Goal: Task Accomplishment & Management: Manage account settings

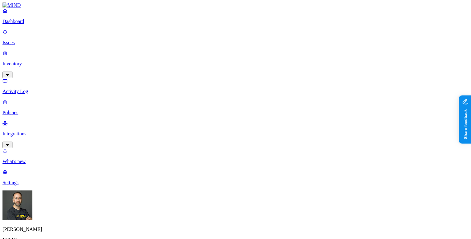
click at [59, 231] on html "Dashboard Issues Inventory Activity Log Policies Integrations What's new 1 Sett…" at bounding box center [235, 190] width 471 height 381
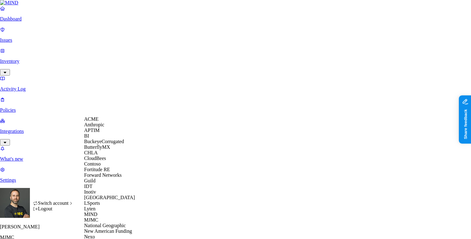
scroll to position [203, 0]
click at [110, 223] on span "National Geographic" at bounding box center [105, 225] width 42 height 5
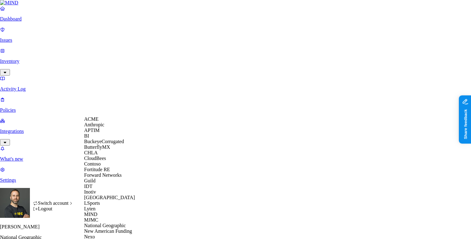
scroll to position [242, 0]
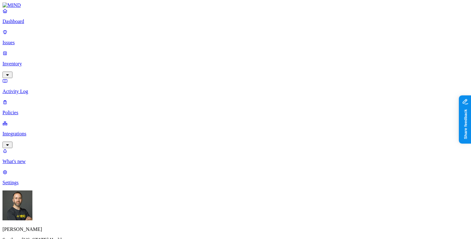
click at [49, 61] on p "Inventory" at bounding box center [235, 64] width 466 height 6
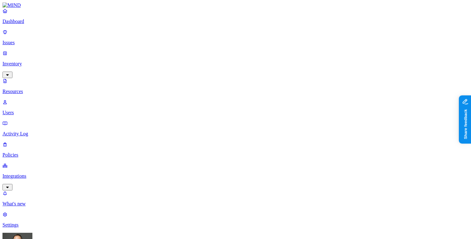
click at [40, 40] on p "Issues" at bounding box center [235, 43] width 466 height 6
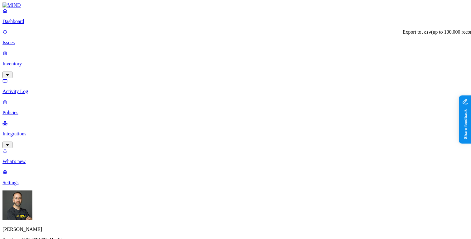
click at [53, 61] on p "Inventory" at bounding box center [235, 64] width 466 height 6
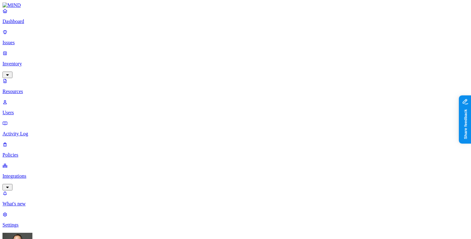
click at [186, 35] on button "button" at bounding box center [188, 36] width 5 height 2
click at [186, 53] on button "button" at bounding box center [188, 54] width 5 height 2
click at [186, 71] on button "button" at bounding box center [188, 72] width 5 height 2
click at [186, 90] on button "button" at bounding box center [188, 91] width 5 height 2
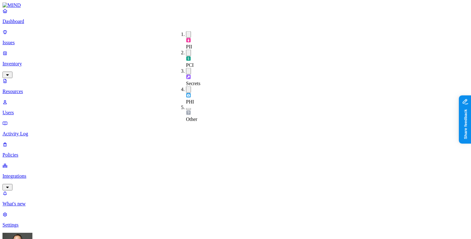
click at [186, 108] on button "button" at bounding box center [188, 109] width 5 height 2
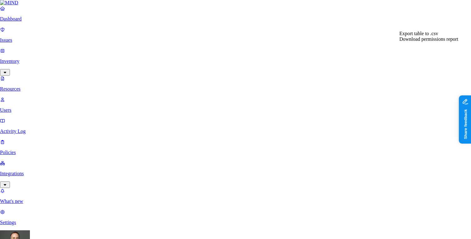
click at [439, 36] on div "Export table to .csv" at bounding box center [428, 34] width 59 height 6
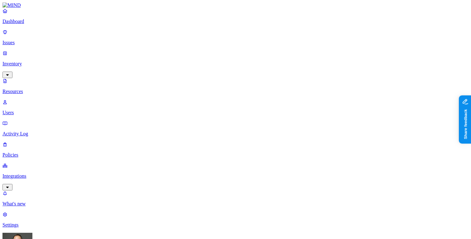
click at [321, 102] on button "button" at bounding box center [323, 103] width 5 height 2
click at [321, 125] on button "button" at bounding box center [323, 126] width 5 height 2
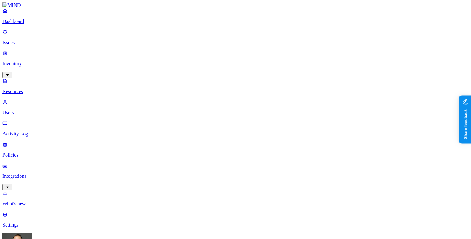
click at [30, 152] on p "Policies" at bounding box center [235, 155] width 466 height 6
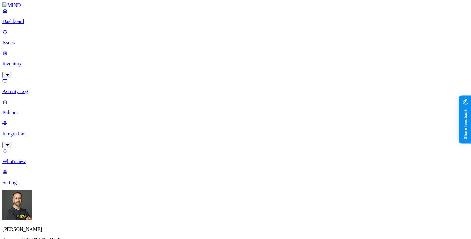
click at [37, 61] on p "Inventory" at bounding box center [235, 64] width 466 height 6
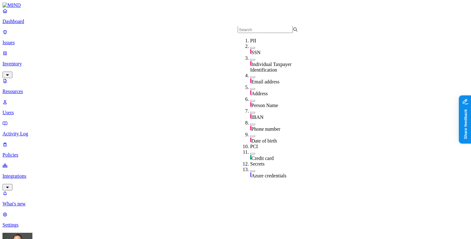
click at [250, 49] on button "button" at bounding box center [252, 48] width 5 height 2
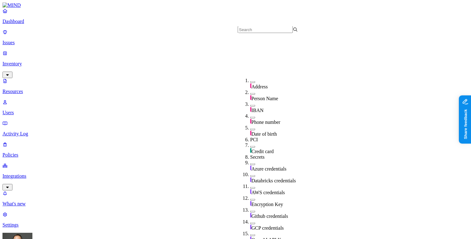
scroll to position [102, 0]
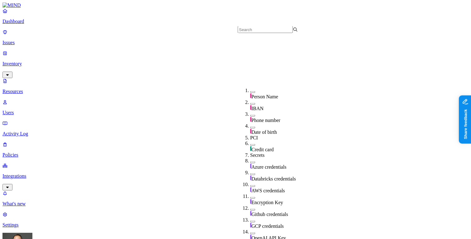
click at [250, 144] on button "button" at bounding box center [252, 145] width 5 height 2
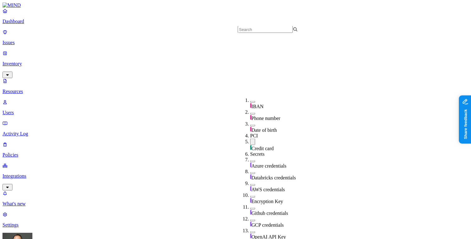
click at [250, 160] on button "button" at bounding box center [252, 161] width 5 height 2
click at [250, 173] on button "button" at bounding box center [252, 174] width 5 height 2
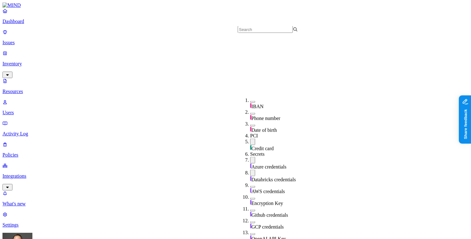
click at [250, 186] on button "button" at bounding box center [252, 187] width 5 height 2
click at [250, 199] on button "button" at bounding box center [252, 200] width 5 height 2
click at [250, 212] on button "button" at bounding box center [252, 213] width 5 height 2
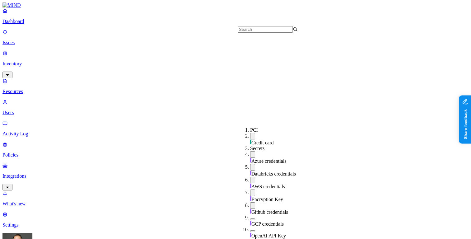
scroll to position [154, 0]
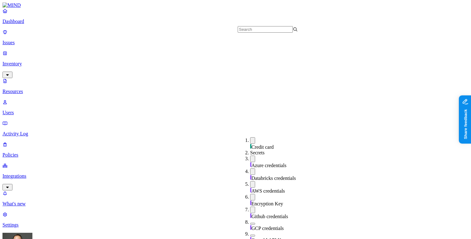
click at [250, 223] on button "button" at bounding box center [252, 224] width 5 height 2
click at [250, 232] on div "OpenAI API Key" at bounding box center [280, 238] width 60 height 12
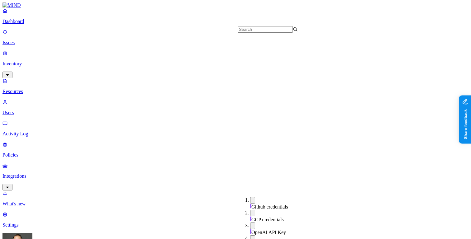
scroll to position [226, 0]
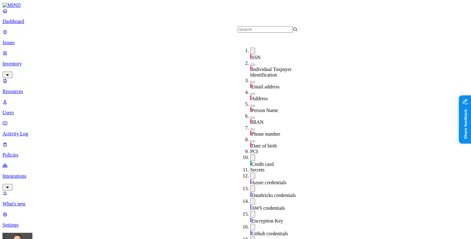
scroll to position [0, 0]
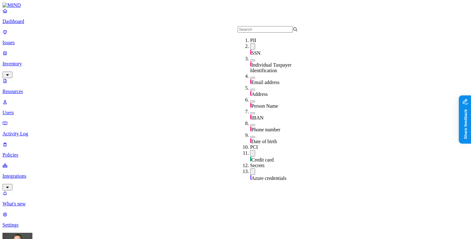
click at [250, 50] on button "button" at bounding box center [252, 46] width 5 height 7
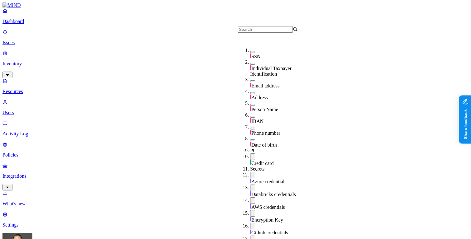
scroll to position [77, 0]
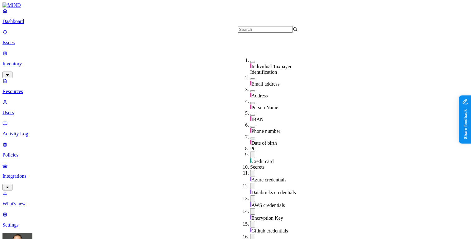
click at [250, 152] on button "button" at bounding box center [252, 155] width 5 height 7
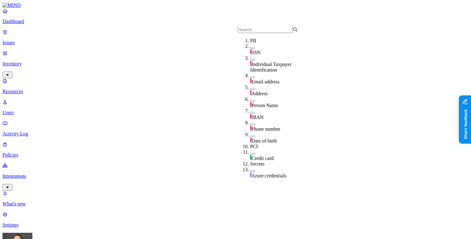
click at [250, 49] on button "button" at bounding box center [252, 48] width 5 height 2
type button "on"
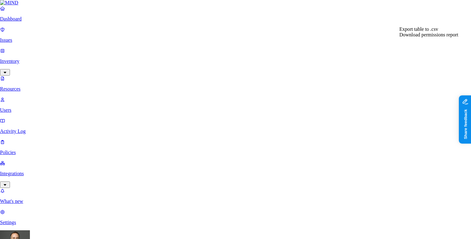
click at [430, 32] on span "Export table to .csv" at bounding box center [418, 28] width 39 height 5
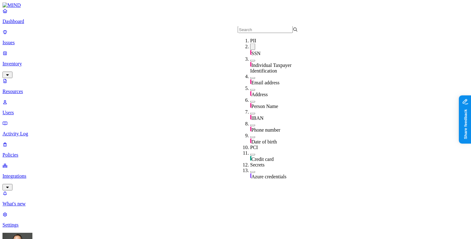
click at [250, 50] on button "button" at bounding box center [252, 47] width 5 height 7
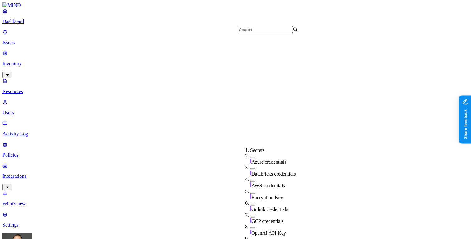
scroll to position [226, 0]
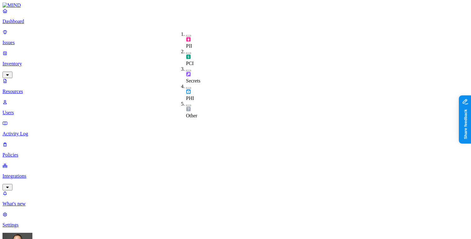
click at [186, 49] on div "PCI" at bounding box center [186, 57] width 0 height 17
click at [186, 71] on button "button" at bounding box center [188, 72] width 5 height 2
click at [186, 89] on button "button" at bounding box center [188, 90] width 5 height 2
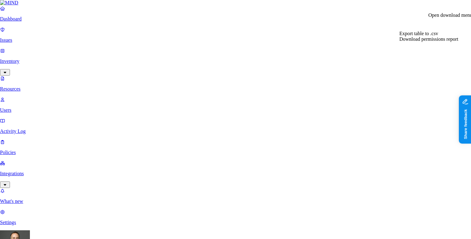
click at [433, 36] on span "Export table to .csv" at bounding box center [418, 33] width 39 height 5
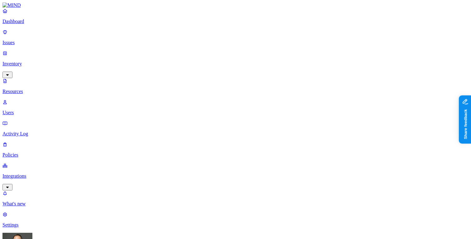
click at [50, 24] on p "Dashboard" at bounding box center [235, 22] width 466 height 6
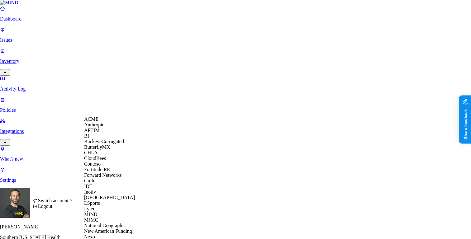
scroll to position [150, 0]
click at [105, 212] on div "MIND" at bounding box center [114, 215] width 60 height 6
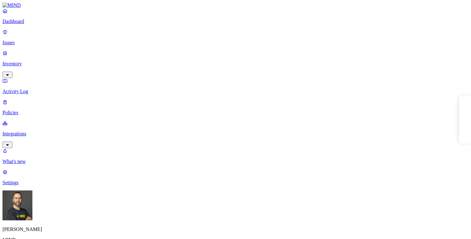
click at [33, 110] on p "Policies" at bounding box center [235, 113] width 466 height 6
click at [41, 40] on p "Issues" at bounding box center [235, 43] width 466 height 6
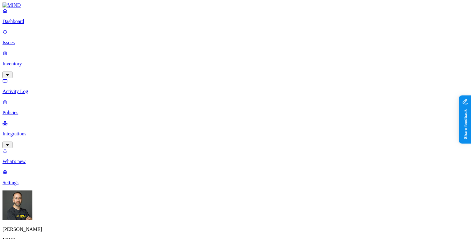
click at [35, 110] on p "Policies" at bounding box center [235, 113] width 466 height 6
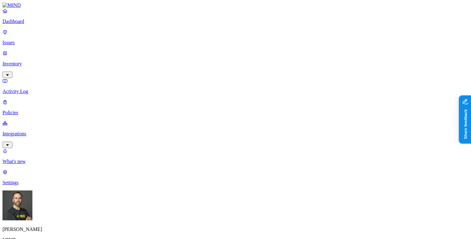
click at [31, 24] on p "Dashboard" at bounding box center [235, 22] width 466 height 6
click at [36, 110] on p "Policies" at bounding box center [235, 113] width 466 height 6
click at [52, 131] on p "Integrations" at bounding box center [235, 134] width 466 height 6
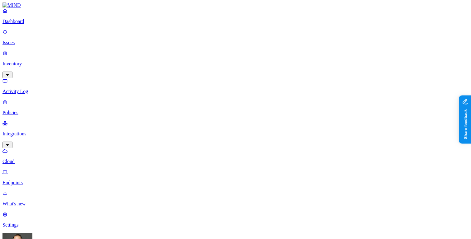
click at [36, 180] on p "Endpoints" at bounding box center [235, 183] width 466 height 6
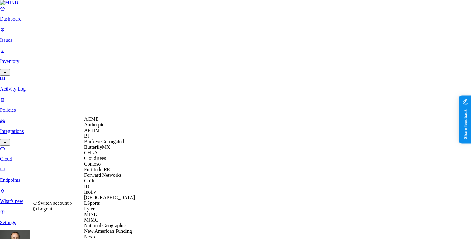
click at [98, 122] on span "ACME" at bounding box center [91, 119] width 14 height 5
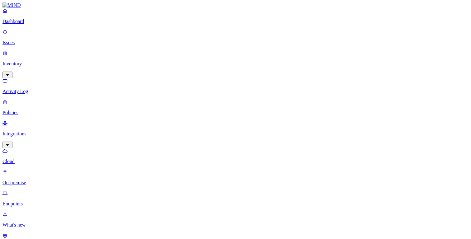
click at [32, 110] on p "Policies" at bounding box center [235, 113] width 466 height 6
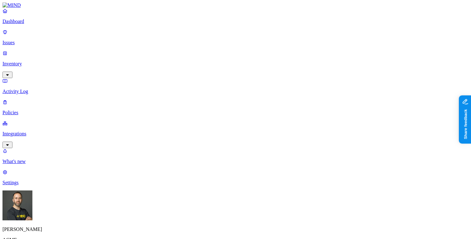
click at [138, 54] on div "Endpoint" at bounding box center [138, 59] width 0 height 11
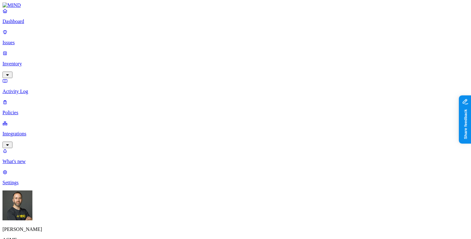
click at [218, 156] on label "Web Domain" at bounding box center [210, 155] width 16 height 11
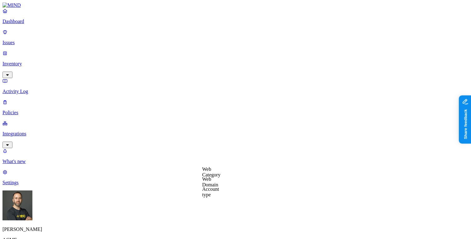
click at [221, 176] on label "Web Category" at bounding box center [211, 172] width 18 height 11
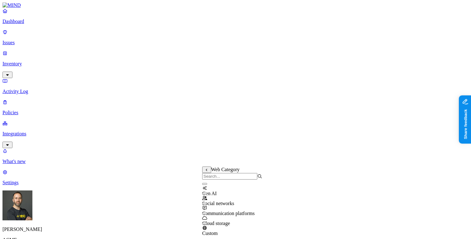
click at [207, 185] on button "button" at bounding box center [204, 184] width 5 height 2
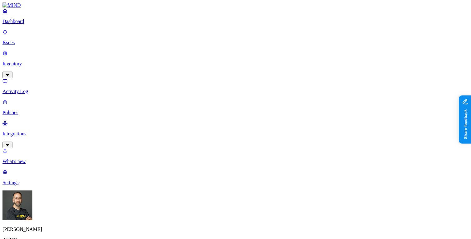
scroll to position [192, 0]
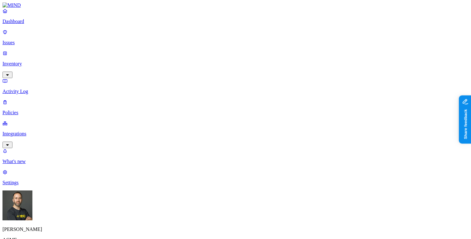
type input "D"
type input "Downloaded from Google Drive and uploaded to GenAI"
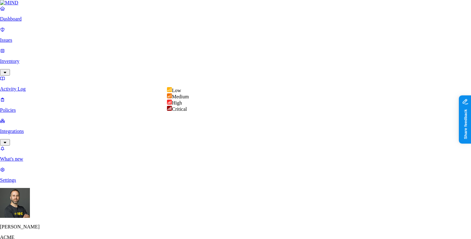
select select "3"
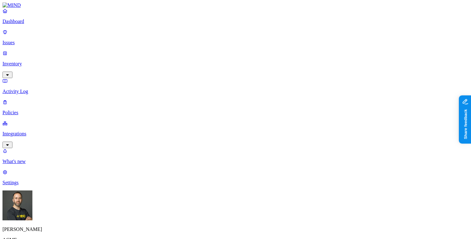
type textarea "Prevent the exfiltration of data downloaded from Google Drive to GenAI tools"
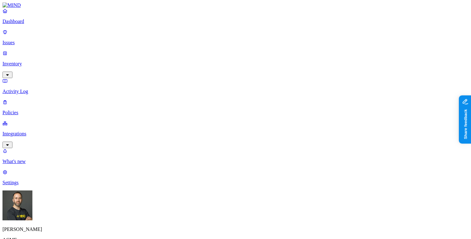
click at [38, 24] on p "Dashboard" at bounding box center [235, 22] width 466 height 6
click at [32, 89] on p "Activity Log" at bounding box center [235, 92] width 466 height 6
click at [38, 24] on p "Dashboard" at bounding box center [235, 22] width 466 height 6
click at [30, 110] on p "Policies" at bounding box center [235, 113] width 466 height 6
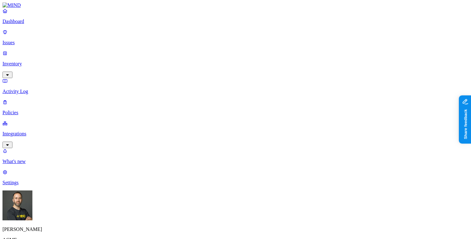
click at [138, 51] on button "button" at bounding box center [140, 52] width 5 height 2
click at [189, 52] on button "button" at bounding box center [191, 53] width 5 height 2
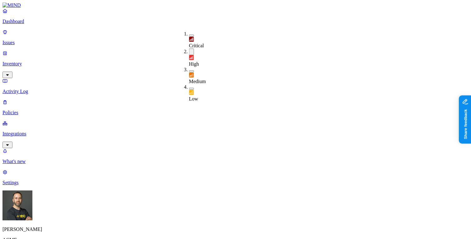
click at [189, 67] on div "Medium" at bounding box center [189, 75] width 0 height 17
click at [189, 49] on button "button" at bounding box center [191, 52] width 5 height 7
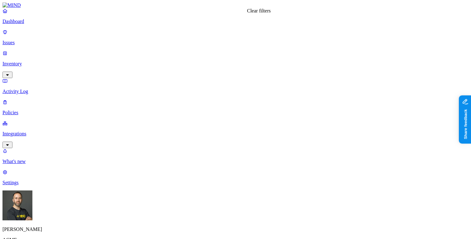
click at [172, 52] on button "button" at bounding box center [174, 53] width 5 height 2
click at [172, 49] on button "button" at bounding box center [174, 52] width 5 height 7
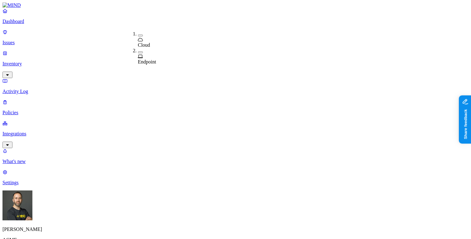
click at [138, 51] on button "button" at bounding box center [140, 52] width 5 height 2
click at [189, 52] on button "button" at bounding box center [191, 53] width 5 height 2
click at [189, 49] on button "button" at bounding box center [191, 52] width 5 height 7
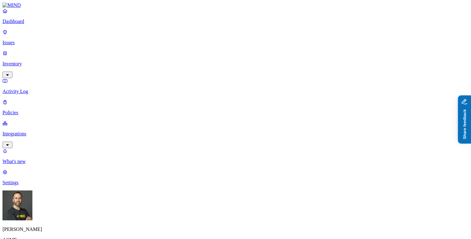
click at [44, 131] on p "Integrations" at bounding box center [235, 134] width 466 height 6
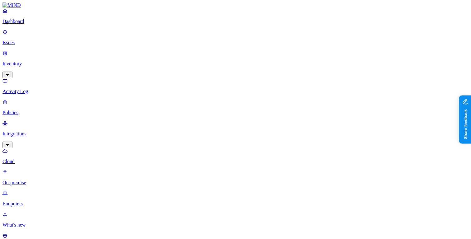
click at [33, 201] on p "Endpoints" at bounding box center [235, 204] width 466 height 6
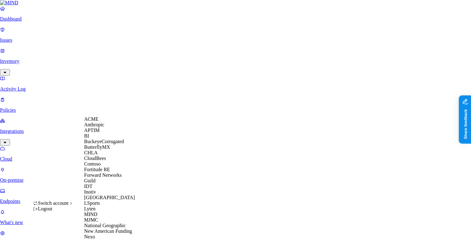
scroll to position [90, 0]
click at [99, 217] on div "MIND" at bounding box center [114, 215] width 60 height 6
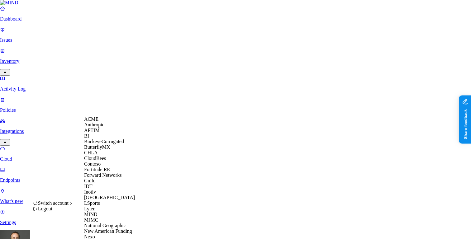
click at [98, 122] on span "ACME" at bounding box center [91, 119] width 14 height 5
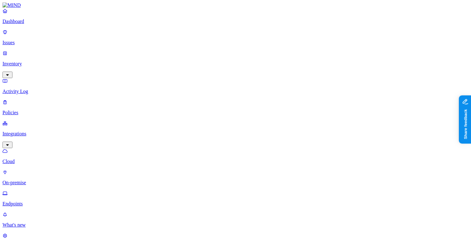
click at [36, 110] on p "Policies" at bounding box center [235, 113] width 466 height 6
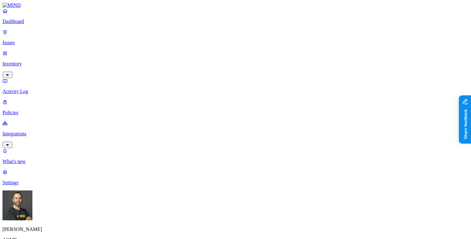
click at [138, 51] on button "button" at bounding box center [140, 52] width 5 height 2
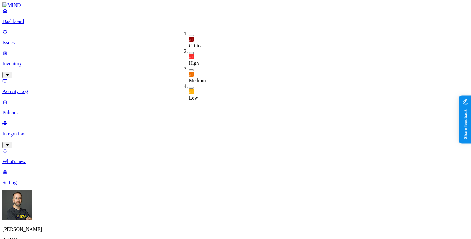
click at [189, 52] on button "button" at bounding box center [191, 53] width 5 height 2
click at [189, 35] on button "button" at bounding box center [191, 36] width 5 height 2
click at [189, 33] on button "button" at bounding box center [191, 34] width 5 height 7
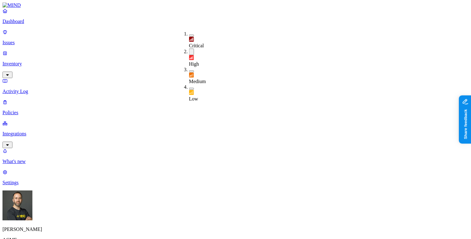
click at [189, 70] on button "button" at bounding box center [191, 71] width 5 height 2
click at [189, 67] on button "button" at bounding box center [191, 70] width 5 height 7
click at [50, 131] on p "Integrations" at bounding box center [235, 134] width 466 height 6
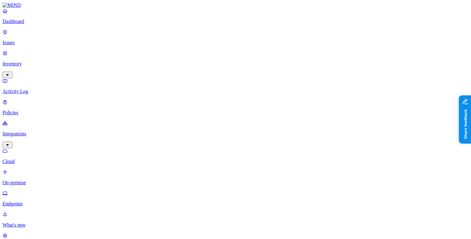
click at [35, 201] on p "Endpoints" at bounding box center [235, 204] width 466 height 6
click at [29, 110] on p "Policies" at bounding box center [235, 113] width 466 height 6
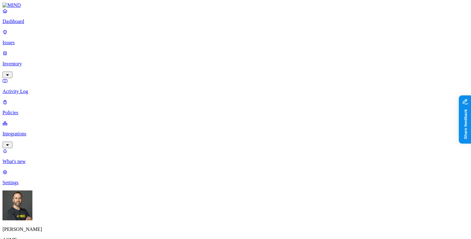
click at [31, 40] on p "Issues" at bounding box center [235, 43] width 466 height 6
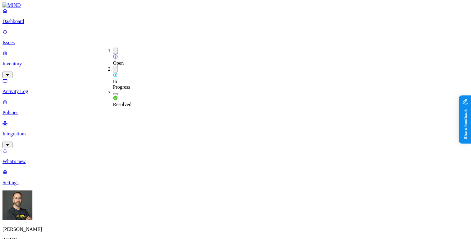
click at [113, 93] on button "button" at bounding box center [115, 94] width 5 height 2
click at [48, 131] on p "Integrations" at bounding box center [235, 134] width 466 height 6
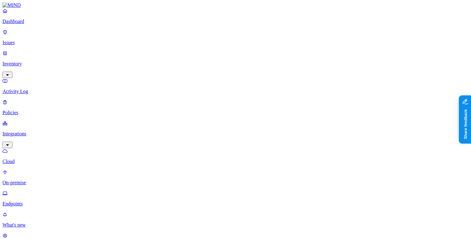
click at [32, 201] on p "Endpoints" at bounding box center [235, 204] width 466 height 6
click at [29, 110] on p "Policies" at bounding box center [235, 113] width 466 height 6
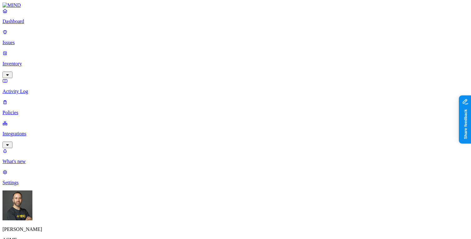
click at [152, 59] on span "Endpoint" at bounding box center [147, 61] width 18 height 5
click at [52, 142] on nav "Dashboard Issues Inventory Activity Log Policies Integrations What's new 1 Sett…" at bounding box center [235, 97] width 466 height 178
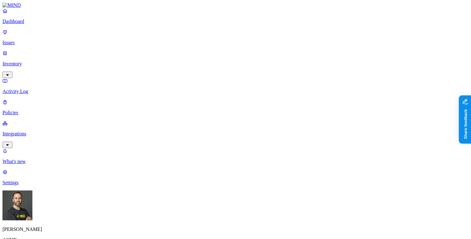
click at [41, 131] on p "Integrations" at bounding box center [235, 134] width 466 height 6
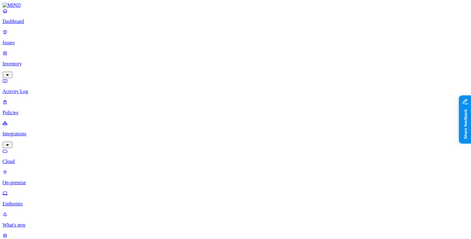
click at [31, 201] on p "Endpoints" at bounding box center [235, 204] width 466 height 6
click at [35, 40] on p "Issues" at bounding box center [235, 43] width 466 height 6
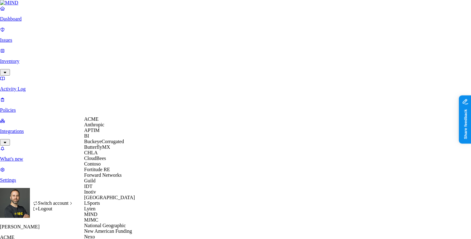
scroll to position [181, 0]
click at [103, 212] on div "MIND" at bounding box center [114, 215] width 60 height 6
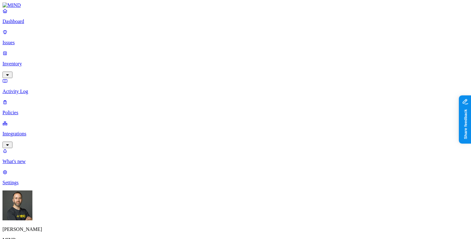
scroll to position [211, 0]
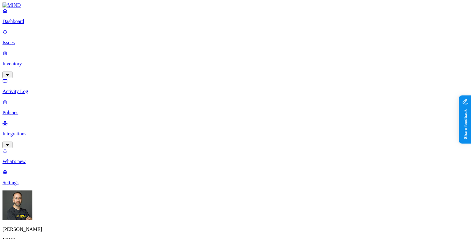
click at [33, 23] on link "Dashboard" at bounding box center [235, 16] width 466 height 16
click at [28, 131] on p "Integrations" at bounding box center [235, 134] width 466 height 6
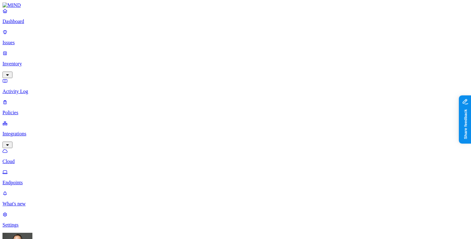
click at [31, 180] on p "Endpoints" at bounding box center [235, 183] width 466 height 6
click at [30, 24] on p "Dashboard" at bounding box center [235, 22] width 466 height 6
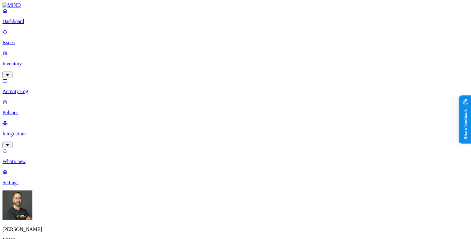
click at [28, 131] on p "Integrations" at bounding box center [235, 134] width 466 height 6
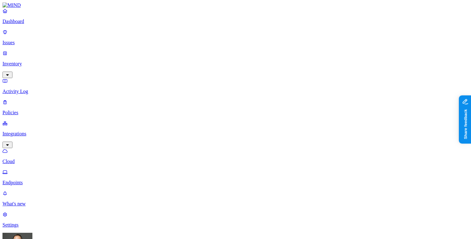
click at [28, 180] on p "Endpoints" at bounding box center [235, 183] width 466 height 6
click at [30, 24] on p "Dashboard" at bounding box center [235, 22] width 466 height 6
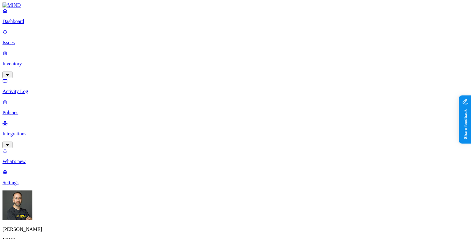
click at [59, 232] on html "Dashboard Issues Inventory Activity Log Policies Integrations What's new 1 Sett…" at bounding box center [235, 190] width 471 height 381
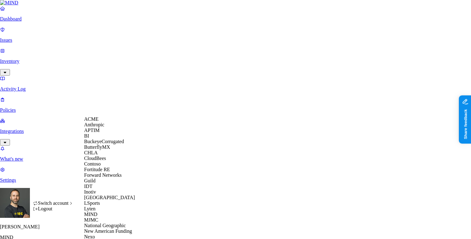
scroll to position [264, 0]
click at [50, 142] on html "Dashboard Issues Inventory Activity Log Policies Integrations What's new 1 Sett…" at bounding box center [235, 189] width 471 height 378
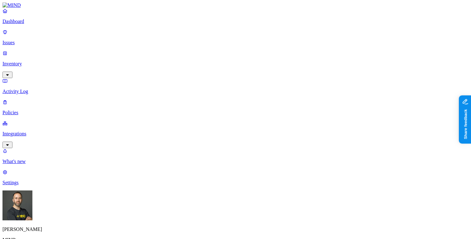
click at [41, 61] on p "Inventory" at bounding box center [235, 64] width 466 height 6
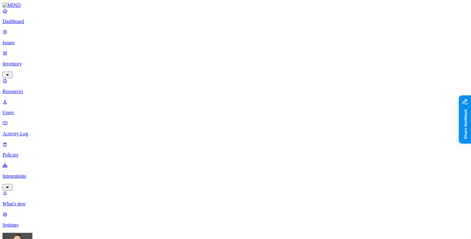
click at [60, 230] on html "Dashboard Issues Inventory Resources Users Activity Log Policies Integrations W…" at bounding box center [235, 211] width 471 height 422
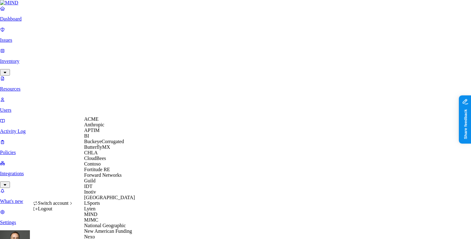
click at [98, 122] on span "ACME" at bounding box center [91, 119] width 14 height 5
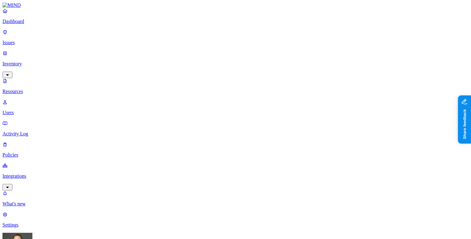
click at [306, 125] on button "button" at bounding box center [308, 126] width 5 height 2
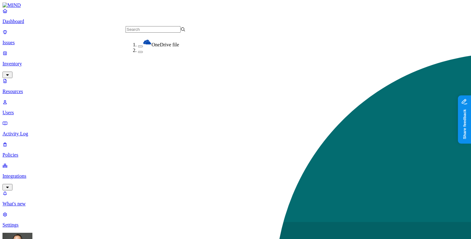
click at [138, 45] on button "button" at bounding box center [140, 46] width 5 height 2
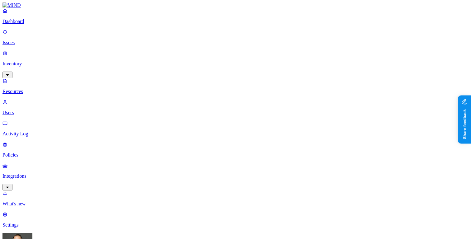
scroll to position [46, 0]
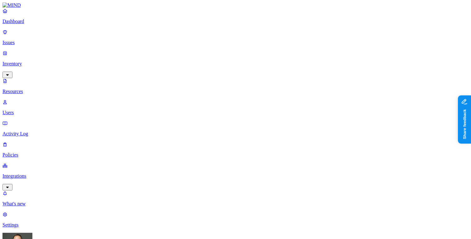
click at [45, 24] on p "Dashboard" at bounding box center [235, 22] width 466 height 6
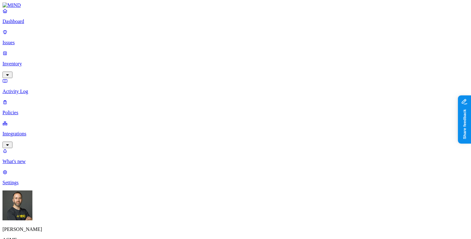
click at [25, 131] on p "Integrations" at bounding box center [235, 134] width 466 height 6
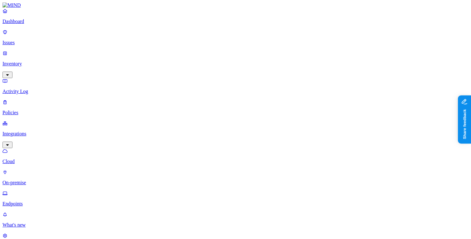
click at [28, 180] on p "On-premise" at bounding box center [235, 183] width 466 height 6
click at [41, 159] on p "Cloud" at bounding box center [235, 162] width 466 height 6
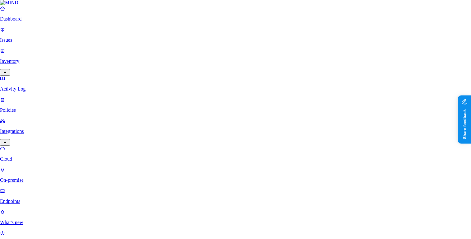
scroll to position [68, 0]
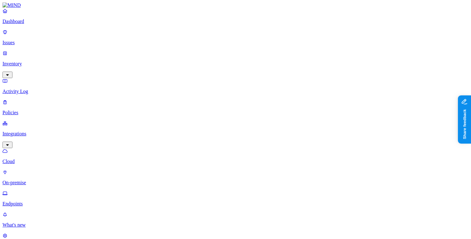
click at [38, 180] on p "On-premise" at bounding box center [235, 183] width 466 height 6
click at [41, 159] on p "Cloud" at bounding box center [235, 162] width 466 height 6
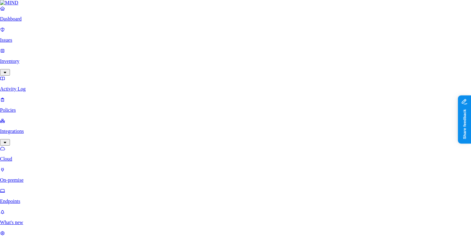
scroll to position [28, 0]
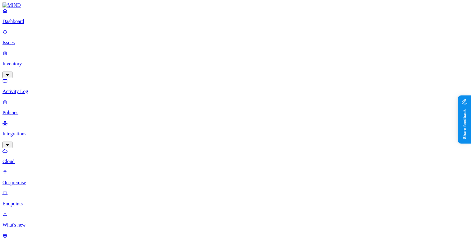
click at [40, 110] on p "Policies" at bounding box center [235, 113] width 466 height 6
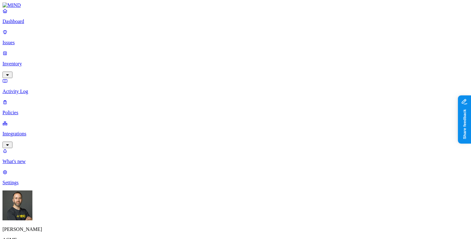
click at [138, 51] on button "button" at bounding box center [140, 52] width 5 height 2
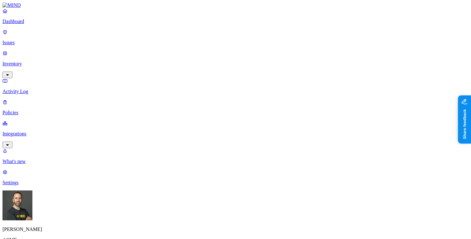
click at [189, 52] on button "button" at bounding box center [191, 53] width 5 height 2
click at [189, 49] on button "button" at bounding box center [191, 52] width 5 height 7
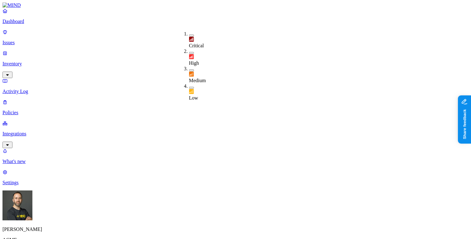
click at [189, 52] on button "button" at bounding box center [191, 53] width 5 height 2
click at [189, 70] on button "button" at bounding box center [191, 71] width 5 height 2
click at [189, 89] on button "button" at bounding box center [191, 90] width 5 height 2
click at [189, 85] on button "button" at bounding box center [191, 88] width 5 height 7
click at [189, 35] on button "button" at bounding box center [191, 36] width 5 height 2
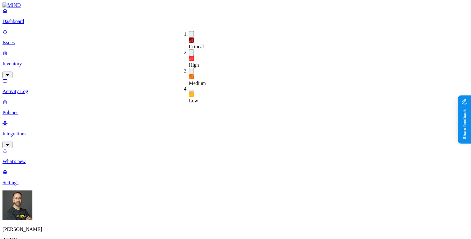
click at [189, 68] on button "button" at bounding box center [191, 71] width 5 height 7
click at [189, 50] on button "button" at bounding box center [191, 53] width 5 height 7
click at [189, 53] on button "button" at bounding box center [191, 54] width 5 height 2
click at [189, 33] on button "button" at bounding box center [191, 34] width 5 height 7
click at [189, 70] on button "button" at bounding box center [191, 71] width 5 height 2
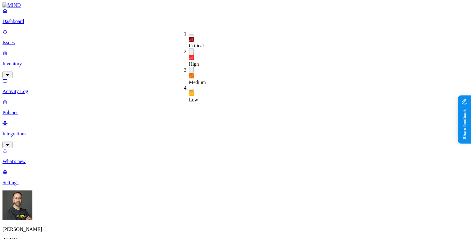
click at [189, 89] on button "button" at bounding box center [191, 90] width 5 height 2
click at [199, 74] on button "button" at bounding box center [201, 75] width 5 height 2
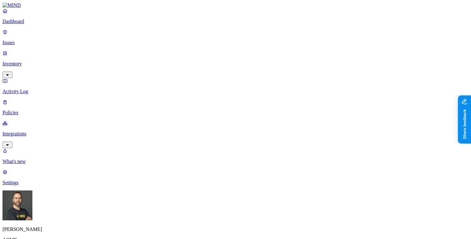
click at [172, 52] on button "button" at bounding box center [174, 53] width 5 height 2
click at [172, 49] on button "button" at bounding box center [174, 52] width 5 height 7
click at [33, 40] on p "Issues" at bounding box center [235, 43] width 466 height 6
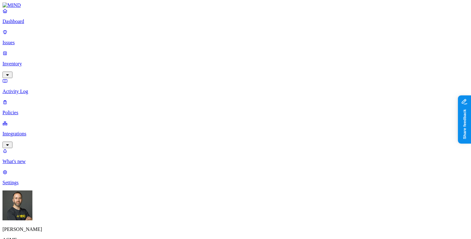
click at [37, 61] on p "Inventory" at bounding box center [235, 64] width 466 height 6
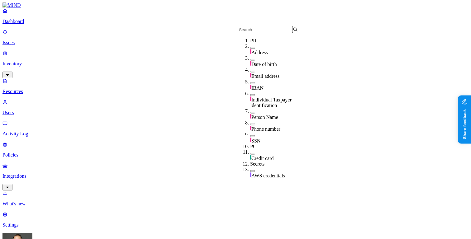
click at [250, 61] on button "button" at bounding box center [252, 60] width 5 height 2
click at [250, 73] on button "button" at bounding box center [252, 72] width 5 height 2
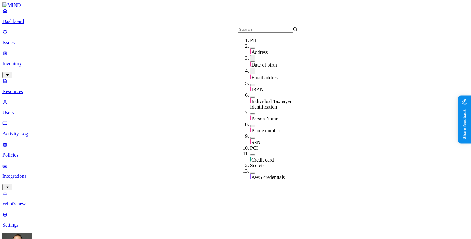
click at [250, 74] on button "button" at bounding box center [252, 71] width 5 height 7
click at [250, 62] on button "button" at bounding box center [252, 58] width 5 height 7
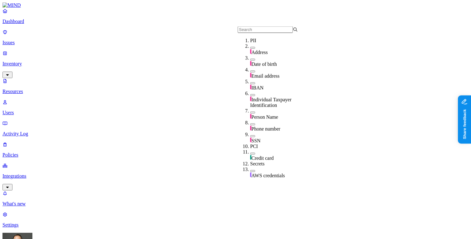
click at [250, 61] on button "button" at bounding box center [252, 60] width 5 height 2
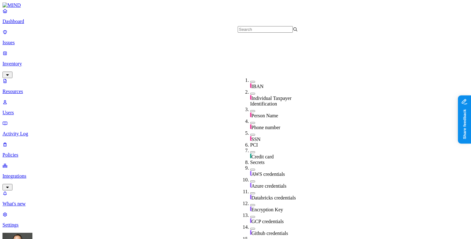
scroll to position [95, 0]
click at [250, 148] on div "Credit card" at bounding box center [280, 154] width 60 height 12
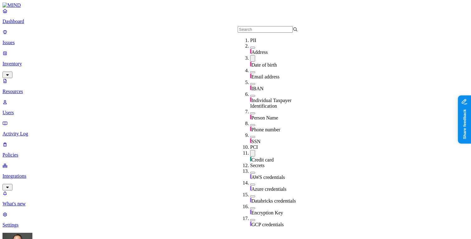
scroll to position [55, 0]
click at [250, 150] on button "button" at bounding box center [252, 153] width 5 height 7
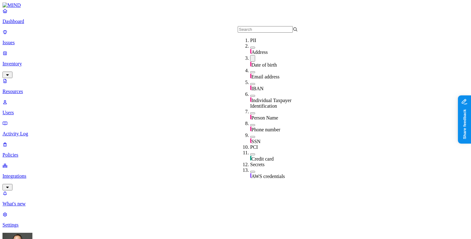
click at [250, 62] on button "button" at bounding box center [252, 58] width 5 height 7
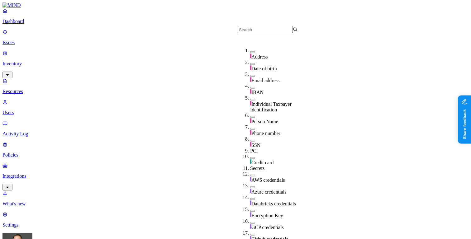
scroll to position [65, 0]
click at [250, 140] on button "button" at bounding box center [252, 141] width 5 height 2
click at [250, 158] on button "button" at bounding box center [252, 159] width 5 height 2
click at [250, 155] on button "button" at bounding box center [252, 158] width 5 height 7
click at [250, 158] on button "button" at bounding box center [252, 159] width 5 height 2
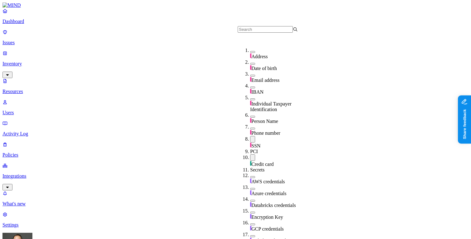
click at [250, 155] on button "button" at bounding box center [252, 158] width 5 height 7
click at [250, 136] on button "button" at bounding box center [252, 139] width 5 height 7
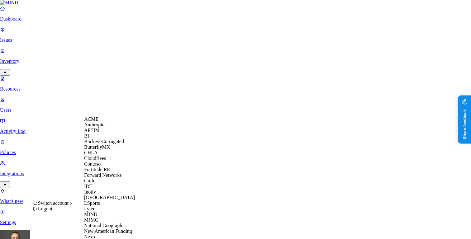
scroll to position [207, 0]
click at [107, 223] on span "National Geographic" at bounding box center [105, 225] width 42 height 5
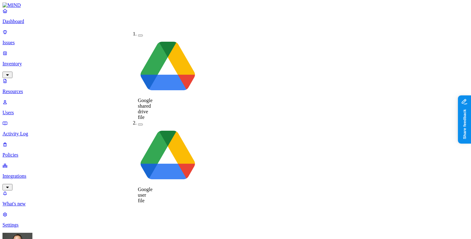
click at [138, 124] on button "button" at bounding box center [140, 125] width 5 height 2
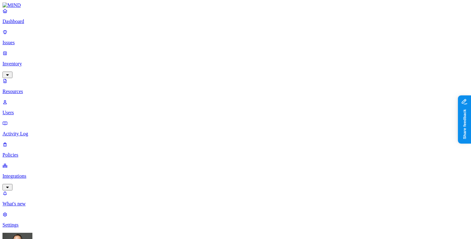
click at [214, 52] on button "button" at bounding box center [216, 53] width 5 height 2
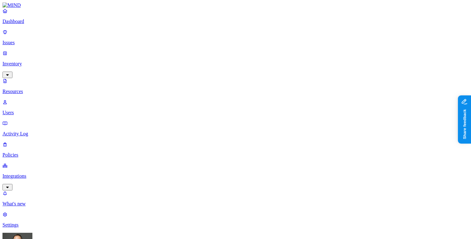
click at [39, 24] on p "Dashboard" at bounding box center [235, 22] width 466 height 6
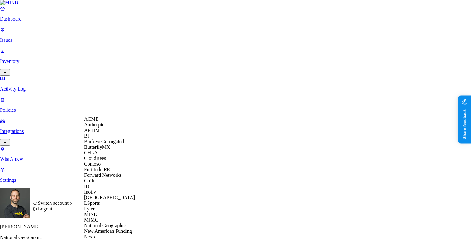
click at [109, 122] on div "ACME" at bounding box center [114, 120] width 60 height 6
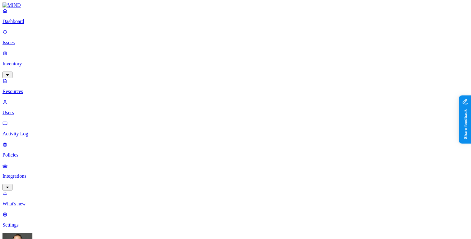
click at [39, 24] on p "Dashboard" at bounding box center [235, 22] width 466 height 6
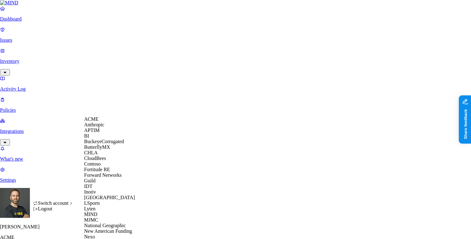
scroll to position [166, 0]
click at [116, 223] on span "National Geographic" at bounding box center [105, 225] width 42 height 5
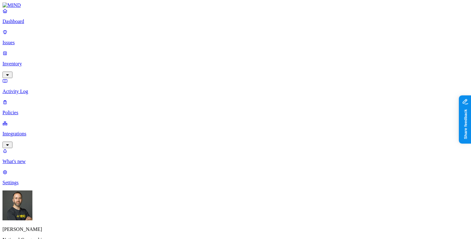
click at [33, 61] on p "Inventory" at bounding box center [235, 64] width 466 height 6
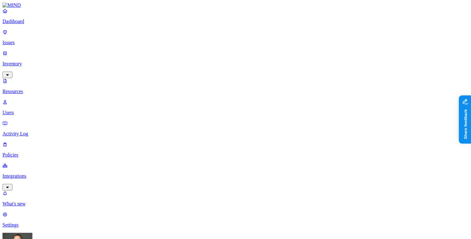
click at [31, 110] on p "Users" at bounding box center [235, 113] width 466 height 6
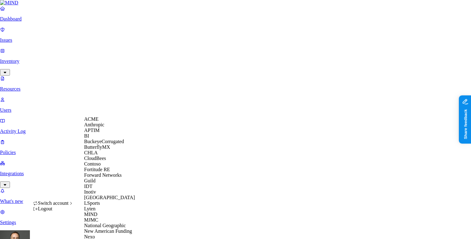
scroll to position [264, 0]
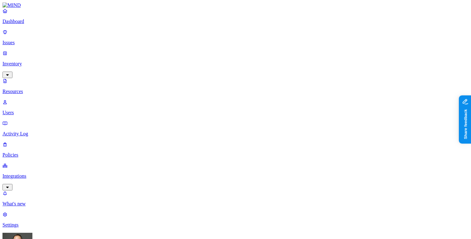
drag, startPoint x: 141, startPoint y: 34, endPoint x: 154, endPoint y: 35, distance: 12.8
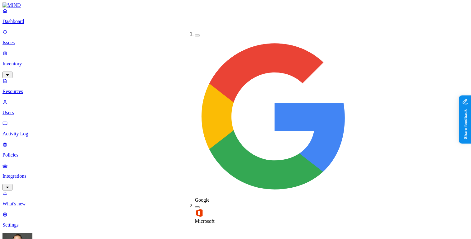
click at [195, 35] on button "button" at bounding box center [197, 36] width 5 height 2
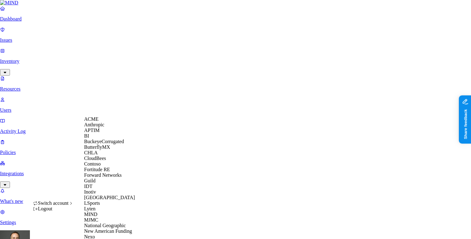
scroll to position [145, 0]
click at [107, 223] on span "National Geographic" at bounding box center [105, 225] width 42 height 5
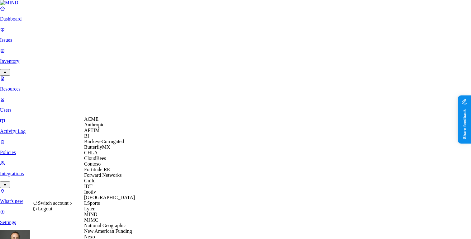
scroll to position [264, 0]
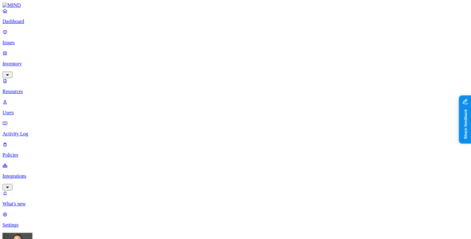
click at [37, 174] on p "Integrations" at bounding box center [235, 177] width 466 height 6
click at [39, 61] on p "Inventory" at bounding box center [235, 64] width 466 height 6
click at [35, 110] on p "Users" at bounding box center [235, 113] width 466 height 6
type input "seek"
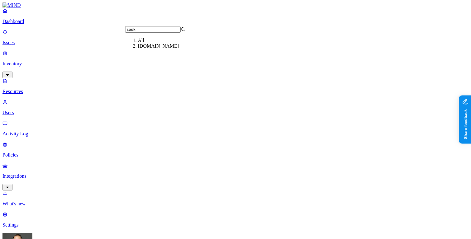
click at [159, 49] on div "[DOMAIN_NAME]" at bounding box center [168, 46] width 60 height 6
click at [43, 24] on p "Dashboard" at bounding box center [235, 22] width 466 height 6
